Goal: Check status

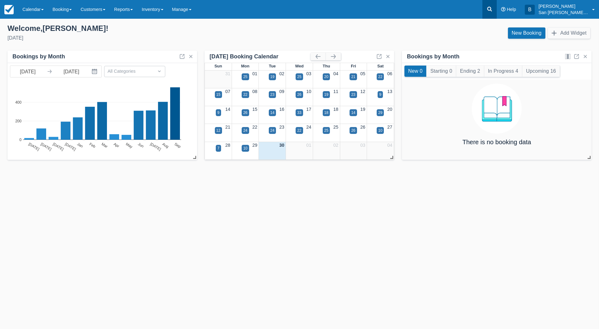
click at [488, 10] on link at bounding box center [489, 9] width 14 height 19
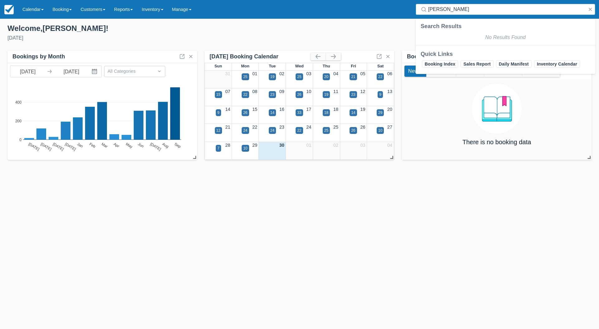
drag, startPoint x: 488, startPoint y: 10, endPoint x: 407, endPoint y: 8, distance: 81.1
click at [407, 8] on div "Menu Calendar Customer Inventory Month Week Day Booking Daily Manifest Daily Li…" at bounding box center [299, 9] width 599 height 19
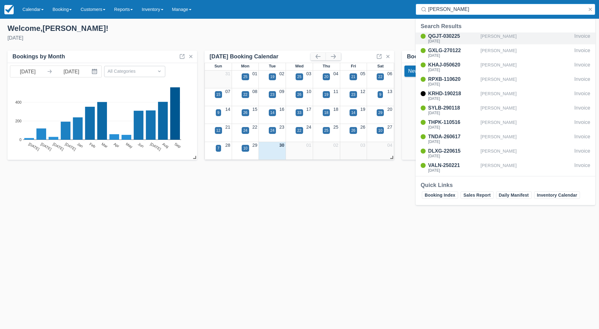
type input "[PERSON_NAME]"
click at [447, 37] on div "QGJT-030225" at bounding box center [453, 35] width 50 height 7
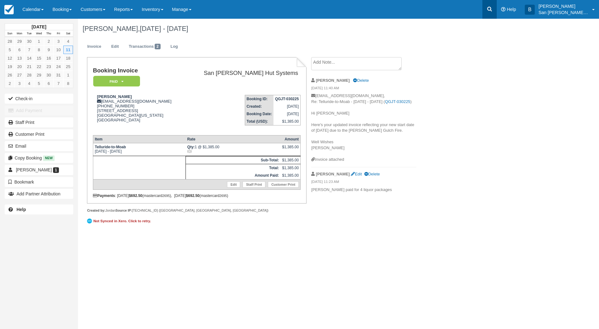
click at [493, 6] on link at bounding box center [489, 9] width 14 height 19
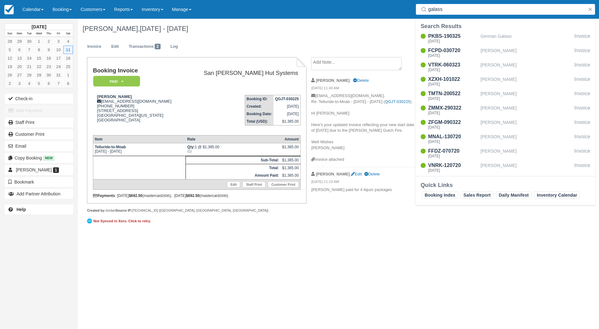
type input "galasso"
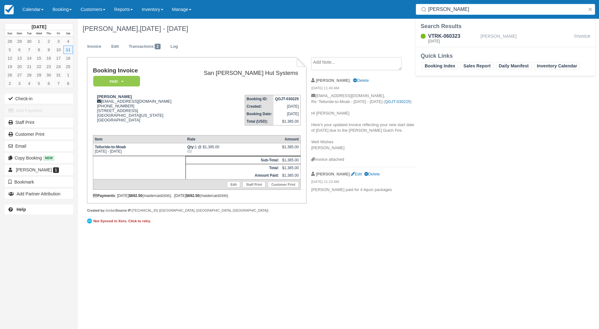
drag, startPoint x: 458, startPoint y: 9, endPoint x: 404, endPoint y: 4, distance: 54.2
click at [404, 4] on div "Menu Calendar Customer Inventory Month Week Day Booking Daily Manifest Daily Li…" at bounding box center [299, 9] width 599 height 19
type input "m"
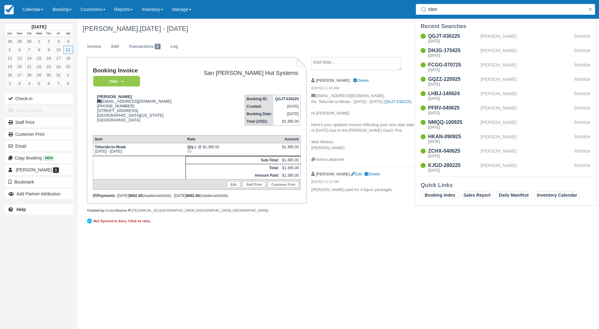
type input "steve"
drag, startPoint x: 448, startPoint y: 10, endPoint x: 410, endPoint y: 9, distance: 38.1
click at [410, 9] on div "Menu Calendar Customer Inventory Month Week Day Booking Daily Manifest Daily Li…" at bounding box center [299, 9] width 599 height 19
